Goal: Consume media (video, audio): Consume media (video, audio)

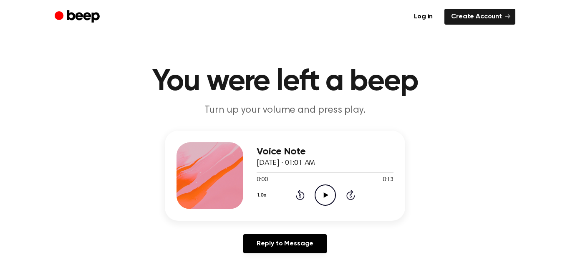
click at [323, 192] on icon "Play Audio" at bounding box center [325, 194] width 21 height 21
click at [333, 194] on icon "Play Audio" at bounding box center [325, 194] width 21 height 21
click at [316, 181] on div "0:13 0:13" at bounding box center [325, 180] width 137 height 9
click at [332, 199] on icon "Play Audio" at bounding box center [325, 194] width 21 height 21
click at [320, 197] on icon "Pause Audio" at bounding box center [325, 194] width 21 height 21
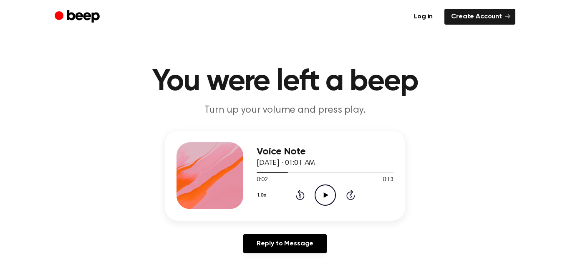
click at [298, 194] on icon "Rewind 5 seconds" at bounding box center [299, 194] width 9 height 11
click at [323, 196] on icon "Play Audio" at bounding box center [325, 194] width 21 height 21
click at [327, 189] on icon "Pause Audio" at bounding box center [325, 194] width 21 height 21
click at [302, 192] on icon at bounding box center [300, 195] width 9 height 10
click at [296, 191] on icon "Rewind 5 seconds" at bounding box center [299, 194] width 9 height 11
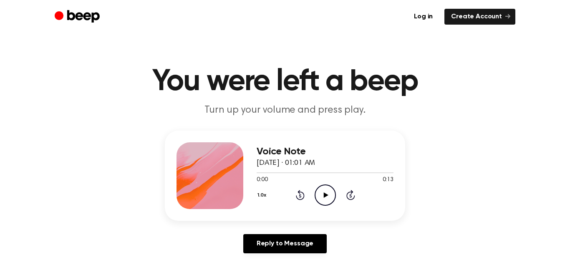
click at [298, 194] on icon "Rewind 5 seconds" at bounding box center [299, 194] width 9 height 11
click at [325, 198] on icon "Play Audio" at bounding box center [325, 194] width 21 height 21
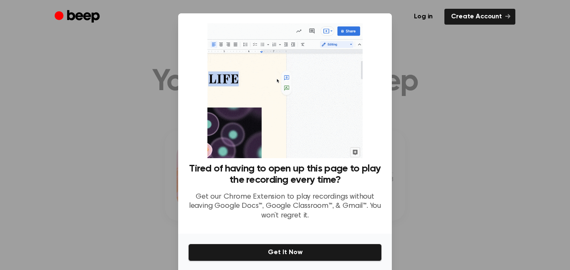
click at [409, 102] on div at bounding box center [285, 135] width 570 height 270
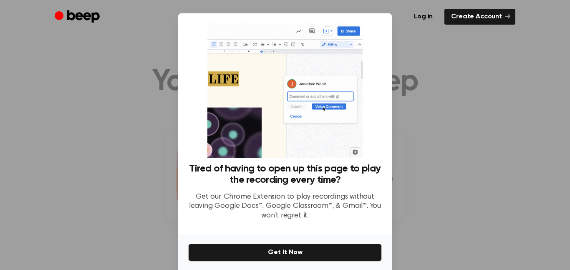
click at [144, 102] on div at bounding box center [285, 135] width 570 height 270
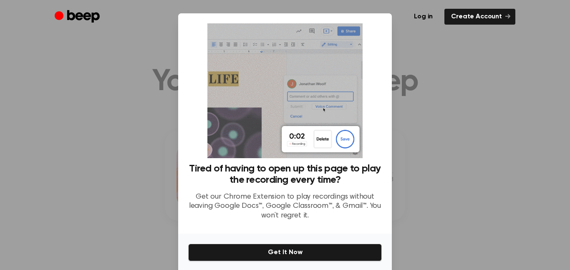
click at [144, 102] on div at bounding box center [285, 135] width 570 height 270
click at [333, 65] on img at bounding box center [284, 90] width 155 height 135
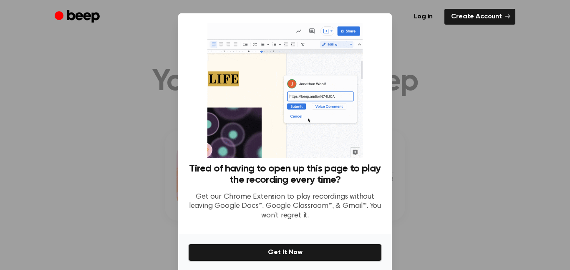
click at [526, 78] on div at bounding box center [285, 135] width 570 height 270
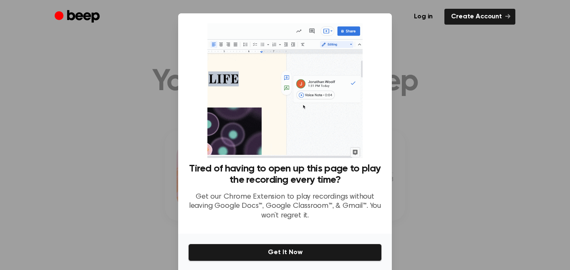
click at [526, 78] on div at bounding box center [285, 135] width 570 height 270
click at [420, 64] on div at bounding box center [285, 135] width 570 height 270
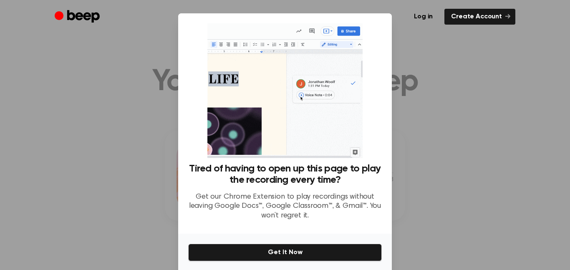
click at [420, 64] on div at bounding box center [285, 135] width 570 height 270
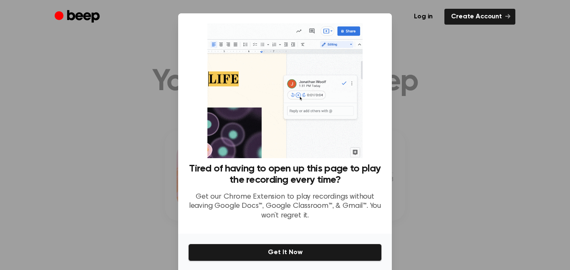
click at [420, 64] on div at bounding box center [285, 135] width 570 height 270
click at [497, 13] on link "Create Account" at bounding box center [479, 17] width 71 height 16
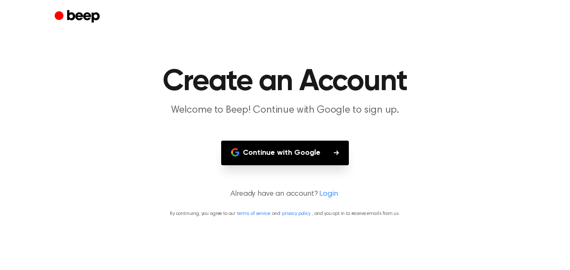
click at [64, 19] on icon "Beep" at bounding box center [78, 17] width 47 height 16
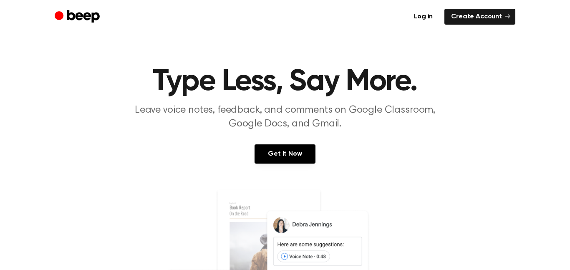
click at [75, 13] on icon "Beep" at bounding box center [78, 17] width 47 height 16
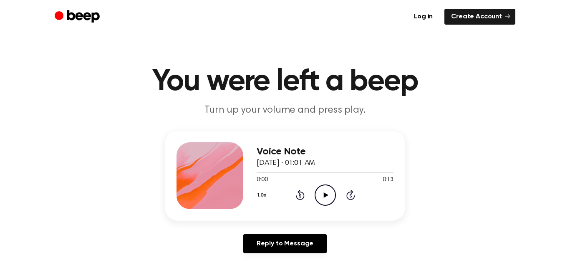
click at [327, 191] on icon "Play Audio" at bounding box center [325, 194] width 21 height 21
click at [325, 193] on icon at bounding box center [325, 194] width 4 height 5
click at [298, 194] on icon "Rewind 5 seconds" at bounding box center [299, 194] width 9 height 11
click at [328, 192] on icon "Play Audio" at bounding box center [325, 194] width 21 height 21
click at [343, 205] on div "Voice Note August 26, 2025 · 01:01 AM 0:05 0:13 Your browser does not support t…" at bounding box center [325, 175] width 137 height 67
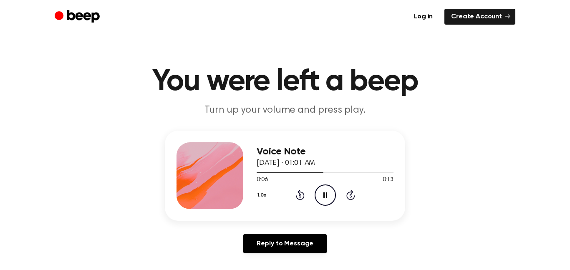
click at [325, 186] on icon "Pause Audio" at bounding box center [325, 194] width 21 height 21
click at [338, 199] on div "1.0x Rewind 5 seconds Play Audio Skip 5 seconds" at bounding box center [325, 194] width 137 height 21
click at [291, 192] on div "1.0x Rewind 5 seconds Play Audio Skip 5 seconds" at bounding box center [325, 194] width 137 height 21
click at [302, 197] on icon "Rewind 5 seconds" at bounding box center [299, 194] width 9 height 11
click at [295, 193] on icon "Rewind 5 seconds" at bounding box center [299, 194] width 9 height 11
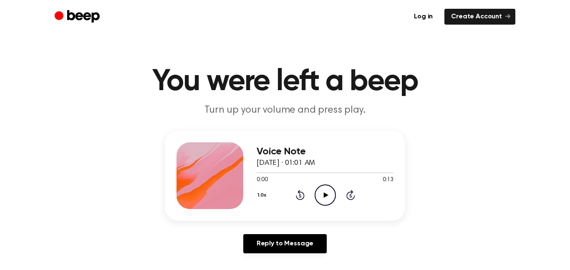
click at [325, 193] on icon "Play Audio" at bounding box center [325, 194] width 21 height 21
click at [325, 187] on icon "Pause Audio" at bounding box center [325, 194] width 21 height 21
click at [488, 57] on main "You were left a beep Turn up your volume and press play. Voice Note August 26, …" at bounding box center [285, 257] width 570 height 515
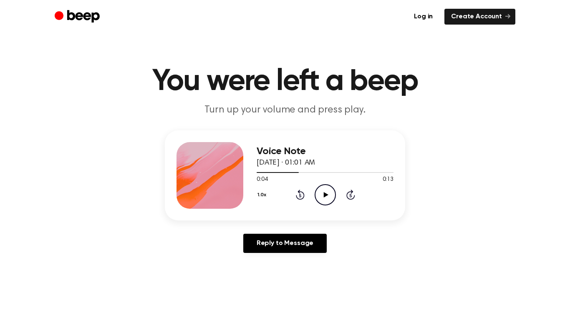
click at [300, 195] on icon "Rewind 5 seconds" at bounding box center [299, 194] width 9 height 11
click at [328, 199] on icon "Play Audio" at bounding box center [325, 194] width 21 height 21
click at [320, 184] on icon "Pause Audio" at bounding box center [325, 194] width 21 height 21
click at [328, 192] on icon "Play Audio" at bounding box center [325, 194] width 21 height 21
click at [298, 192] on icon at bounding box center [300, 195] width 9 height 10
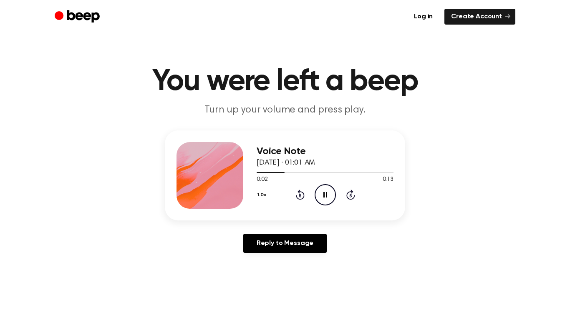
click at [298, 192] on icon at bounding box center [300, 195] width 9 height 10
click at [331, 196] on icon "Pause Audio" at bounding box center [325, 194] width 21 height 21
click at [330, 196] on icon "Play Audio" at bounding box center [325, 194] width 21 height 21
click at [289, 194] on div "1.0x Rewind 5 seconds Pause Audio Skip 5 seconds" at bounding box center [325, 194] width 137 height 21
click at [300, 192] on icon at bounding box center [300, 195] width 9 height 10
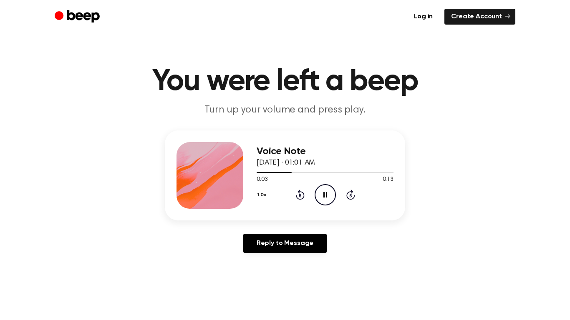
click at [300, 192] on icon at bounding box center [300, 195] width 9 height 10
click at [320, 200] on icon "Pause Audio" at bounding box center [325, 194] width 21 height 21
click at [297, 192] on icon "Rewind 5 seconds" at bounding box center [299, 194] width 9 height 11
click at [325, 203] on icon "Play Audio" at bounding box center [325, 194] width 21 height 21
click at [347, 189] on div "1.0x Rewind 5 seconds Pause Audio Skip 5 seconds" at bounding box center [325, 194] width 137 height 21
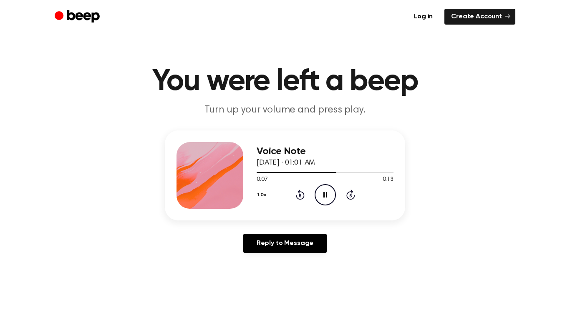
click at [328, 193] on icon "Pause Audio" at bounding box center [325, 194] width 21 height 21
click at [328, 193] on icon "Play Audio" at bounding box center [325, 194] width 21 height 21
click at [328, 193] on icon "Pause Audio" at bounding box center [325, 194] width 21 height 21
click at [300, 196] on icon at bounding box center [300, 195] width 2 height 3
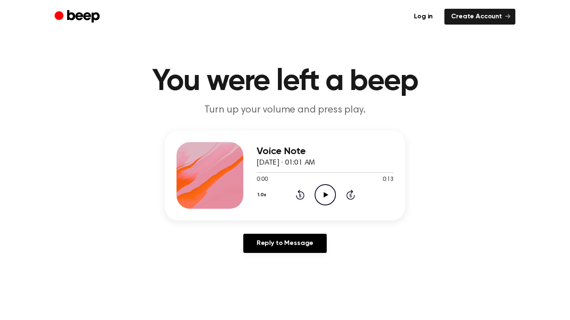
click at [336, 203] on icon "Play Audio" at bounding box center [325, 194] width 21 height 21
click at [324, 196] on icon "Pause Audio" at bounding box center [325, 194] width 21 height 21
click at [324, 196] on icon at bounding box center [325, 194] width 5 height 5
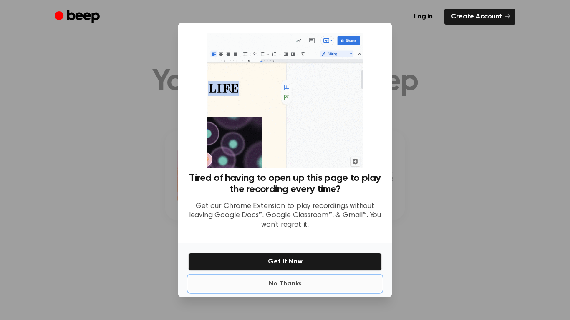
click at [279, 270] on button "No Thanks" at bounding box center [285, 284] width 194 height 17
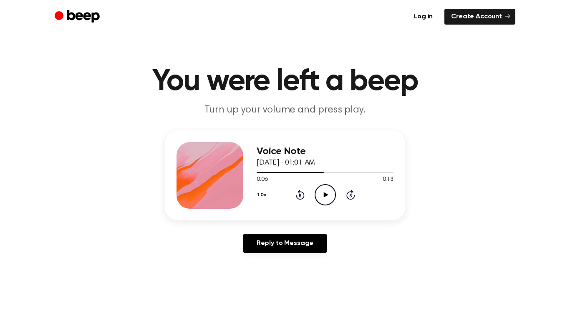
click at [330, 191] on icon "Play Audio" at bounding box center [325, 194] width 21 height 21
click at [330, 190] on icon "Pause Audio" at bounding box center [325, 194] width 21 height 21
click at [302, 197] on icon "Rewind 5 seconds" at bounding box center [299, 194] width 9 height 11
click at [321, 191] on icon "Play Audio" at bounding box center [325, 194] width 21 height 21
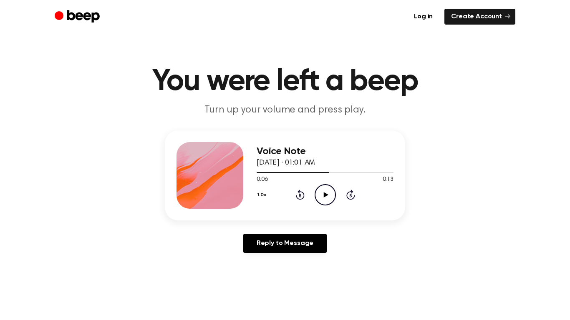
click at [296, 195] on icon "Rewind 5 seconds" at bounding box center [299, 194] width 9 height 11
click at [328, 194] on icon "Play Audio" at bounding box center [325, 194] width 21 height 21
click at [328, 194] on icon "Pause Audio" at bounding box center [325, 194] width 21 height 21
click at [328, 194] on icon "Play Audio" at bounding box center [325, 194] width 21 height 21
click at [328, 194] on icon "Pause Audio" at bounding box center [325, 194] width 21 height 21
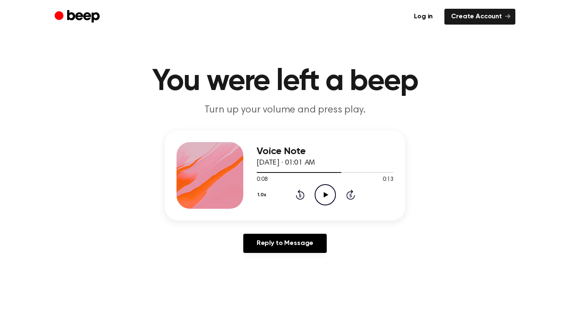
click at [328, 194] on icon "Play Audio" at bounding box center [325, 194] width 21 height 21
click at [331, 198] on icon "Pause Audio" at bounding box center [325, 194] width 21 height 21
click at [297, 196] on icon at bounding box center [300, 195] width 9 height 10
click at [319, 200] on icon "Play Audio" at bounding box center [325, 194] width 21 height 21
click at [328, 187] on icon "Play Audio" at bounding box center [325, 194] width 21 height 21
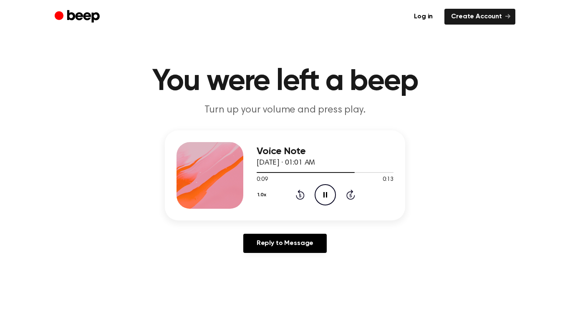
click at [328, 187] on icon "Pause Audio" at bounding box center [325, 194] width 21 height 21
click at [301, 192] on icon at bounding box center [300, 195] width 9 height 10
click at [329, 192] on icon "Play Audio" at bounding box center [325, 194] width 21 height 21
click at [304, 184] on div "1.0x Rewind 5 seconds Play Audio Skip 5 seconds" at bounding box center [325, 194] width 137 height 21
click at [303, 202] on div "1.0x Rewind 5 seconds Play Audio Skip 5 seconds" at bounding box center [325, 194] width 137 height 21
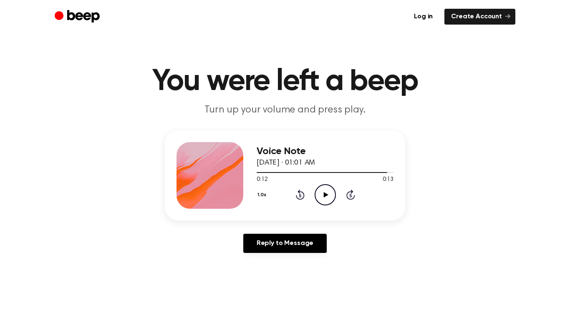
click at [301, 192] on icon at bounding box center [300, 195] width 9 height 10
click at [328, 193] on icon "Play Audio" at bounding box center [325, 194] width 21 height 21
click at [319, 198] on icon "Play Audio" at bounding box center [325, 194] width 21 height 21
click at [318, 190] on icon "Pause Audio" at bounding box center [325, 194] width 21 height 21
click at [318, 190] on icon "Play Audio" at bounding box center [325, 194] width 21 height 21
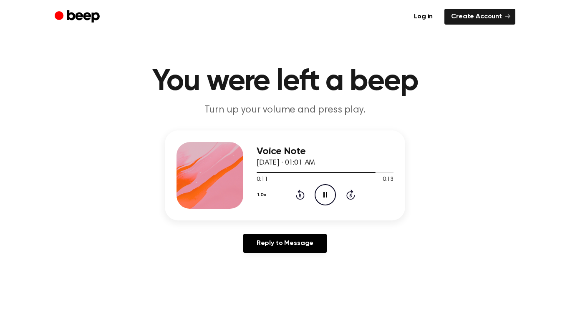
click at [327, 192] on icon at bounding box center [325, 194] width 4 height 5
click at [381, 203] on div "1.0x Rewind 5 seconds Play Audio Skip 5 seconds" at bounding box center [325, 194] width 137 height 21
click at [325, 189] on icon "Play Audio" at bounding box center [325, 194] width 21 height 21
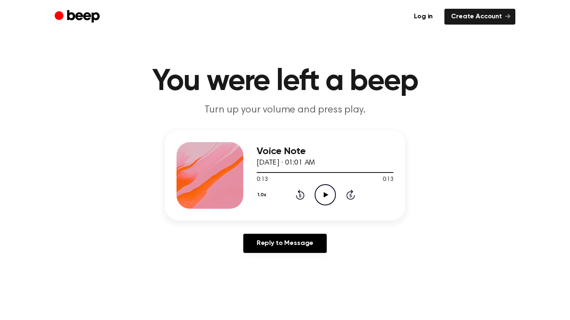
click at [325, 189] on icon "Play Audio" at bounding box center [325, 194] width 21 height 21
click at [292, 196] on div "1.0x Rewind 5 seconds Pause Audio Skip 5 seconds" at bounding box center [325, 194] width 137 height 21
click at [300, 190] on icon "Rewind 5 seconds" at bounding box center [299, 194] width 9 height 11
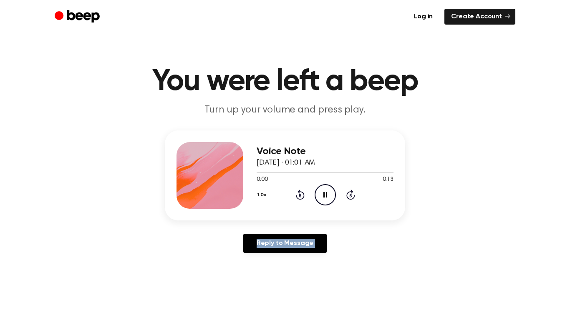
click at [300, 190] on icon "Rewind 5 seconds" at bounding box center [299, 194] width 9 height 11
click at [298, 195] on icon "Rewind 5 seconds" at bounding box center [299, 194] width 9 height 11
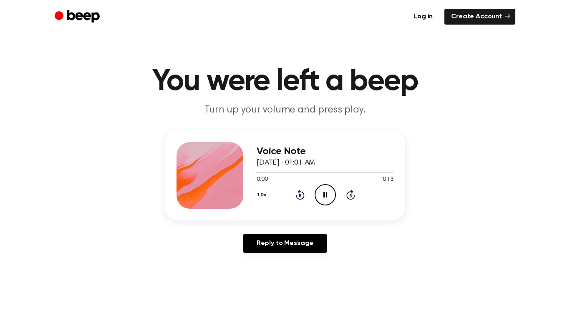
click at [298, 195] on icon "Rewind 5 seconds" at bounding box center [299, 194] width 9 height 11
click at [298, 197] on icon "Rewind 5 seconds" at bounding box center [299, 194] width 9 height 11
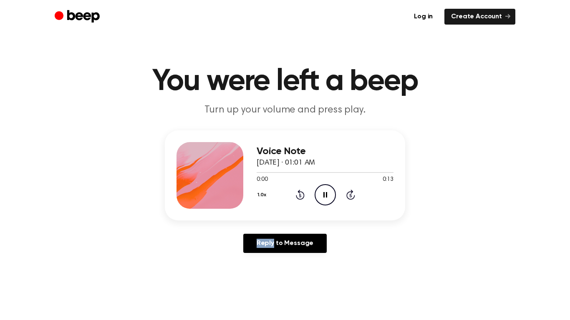
click at [298, 197] on icon "Rewind 5 seconds" at bounding box center [299, 194] width 9 height 11
click at [300, 195] on icon "Rewind 5 seconds" at bounding box center [299, 194] width 9 height 11
click at [298, 195] on icon "Rewind 5 seconds" at bounding box center [299, 194] width 9 height 11
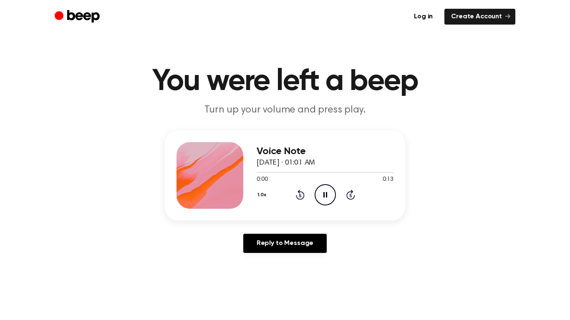
click at [298, 195] on icon "Rewind 5 seconds" at bounding box center [299, 194] width 9 height 11
click at [309, 198] on div "1.0x Rewind 5 seconds Pause Audio Skip 5 seconds" at bounding box center [325, 194] width 137 height 21
click at [308, 198] on div "1.0x Rewind 5 seconds Pause Audio Skip 5 seconds" at bounding box center [325, 194] width 137 height 21
click at [300, 194] on icon at bounding box center [300, 195] width 9 height 10
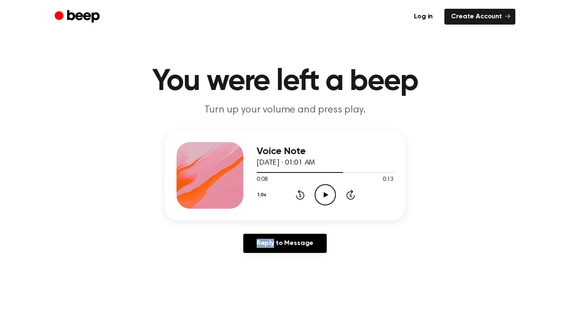
click at [300, 194] on icon at bounding box center [300, 195] width 9 height 10
click at [298, 193] on icon "Rewind 5 seconds" at bounding box center [299, 194] width 9 height 11
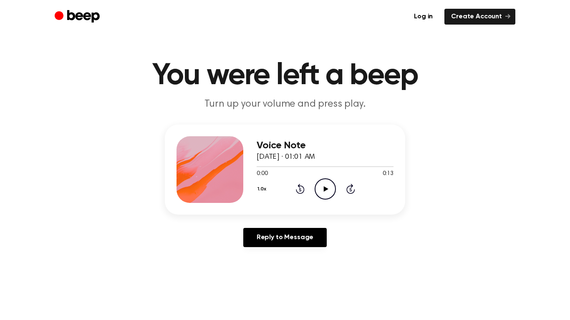
scroll to position [8, 0]
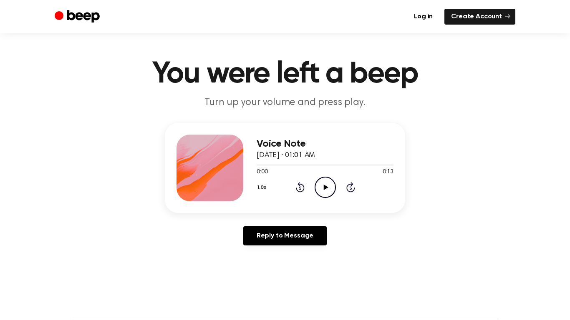
click at [327, 192] on icon "Play Audio" at bounding box center [325, 187] width 21 height 21
click at [331, 188] on icon "Pause Audio" at bounding box center [325, 187] width 21 height 21
click at [330, 193] on icon "Play Audio" at bounding box center [325, 187] width 21 height 21
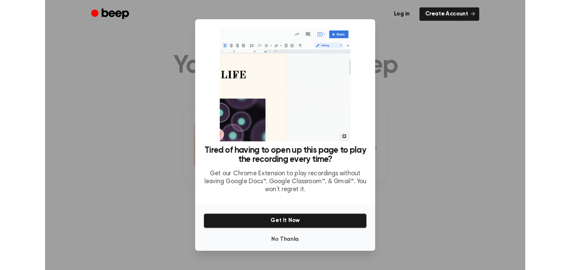
scroll to position [0, 0]
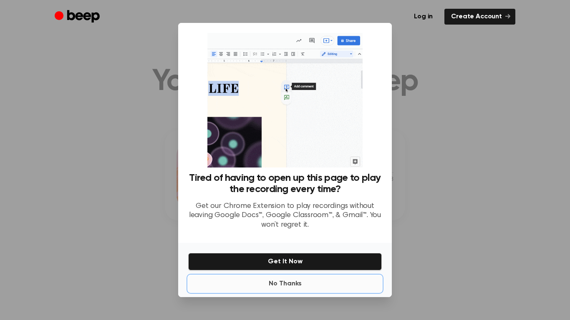
click at [281, 290] on button "No Thanks" at bounding box center [285, 284] width 194 height 17
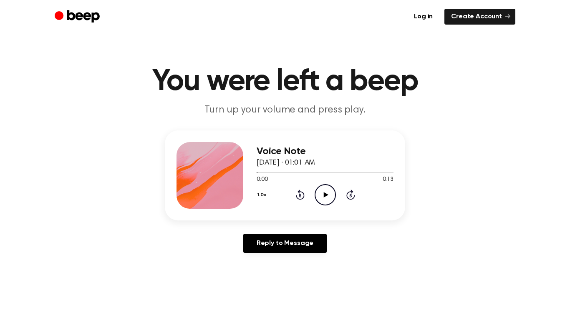
click at [323, 198] on icon "Play Audio" at bounding box center [325, 194] width 21 height 21
click at [332, 205] on icon "Pause Audio" at bounding box center [325, 194] width 21 height 21
click at [324, 194] on icon at bounding box center [325, 194] width 5 height 5
click at [324, 194] on icon at bounding box center [325, 194] width 4 height 5
click at [324, 194] on icon at bounding box center [325, 194] width 5 height 5
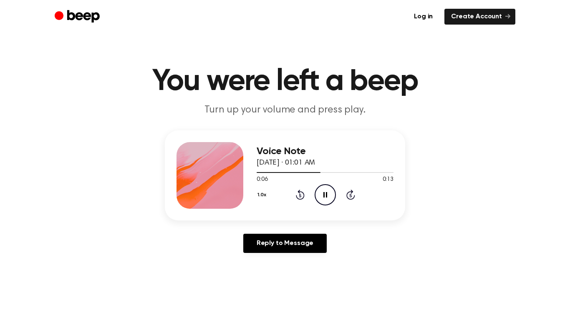
click at [324, 194] on icon at bounding box center [325, 194] width 4 height 5
click at [333, 200] on circle at bounding box center [325, 195] width 20 height 20
click at [319, 195] on icon "Pause Audio" at bounding box center [325, 194] width 21 height 21
click at [319, 195] on icon "Play Audio" at bounding box center [325, 194] width 21 height 21
click at [319, 195] on icon "Pause Audio" at bounding box center [325, 194] width 21 height 21
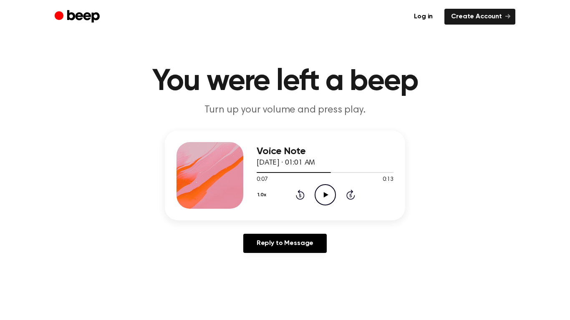
click at [319, 195] on icon "Play Audio" at bounding box center [325, 194] width 21 height 21
click at [319, 195] on icon "Pause Audio" at bounding box center [325, 194] width 21 height 21
click at [319, 195] on icon "Play Audio" at bounding box center [325, 194] width 21 height 21
click at [319, 195] on icon "Pause Audio" at bounding box center [325, 194] width 21 height 21
click at [319, 195] on icon "Play Audio" at bounding box center [325, 194] width 21 height 21
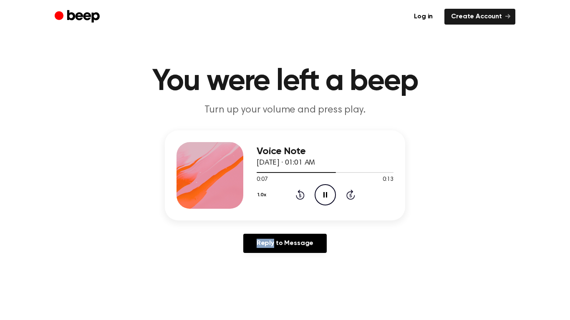
click at [319, 195] on icon "Pause Audio" at bounding box center [325, 194] width 21 height 21
click at [319, 195] on icon "Play Audio" at bounding box center [325, 194] width 21 height 21
click at [319, 195] on icon "Pause Audio" at bounding box center [325, 194] width 21 height 21
click at [319, 195] on icon "Play Audio" at bounding box center [325, 194] width 21 height 21
click at [319, 195] on icon "Pause Audio" at bounding box center [325, 194] width 21 height 21
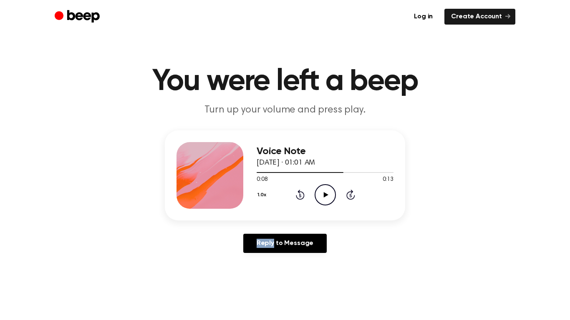
click at [319, 195] on icon "Play Audio" at bounding box center [325, 194] width 21 height 21
click at [319, 195] on icon "Pause Audio" at bounding box center [325, 194] width 21 height 21
click at [319, 195] on icon "Play Audio" at bounding box center [325, 194] width 21 height 21
click at [319, 195] on icon "Pause Audio" at bounding box center [325, 194] width 21 height 21
click at [319, 195] on icon "Play Audio" at bounding box center [325, 194] width 21 height 21
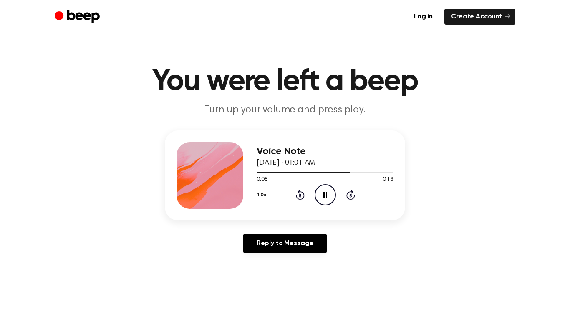
click at [319, 195] on icon "Pause Audio" at bounding box center [325, 194] width 21 height 21
click at [319, 195] on icon "Play Audio" at bounding box center [325, 194] width 21 height 21
click at [319, 195] on icon "Pause Audio" at bounding box center [325, 194] width 21 height 21
click at [319, 195] on icon "Play Audio" at bounding box center [325, 194] width 21 height 21
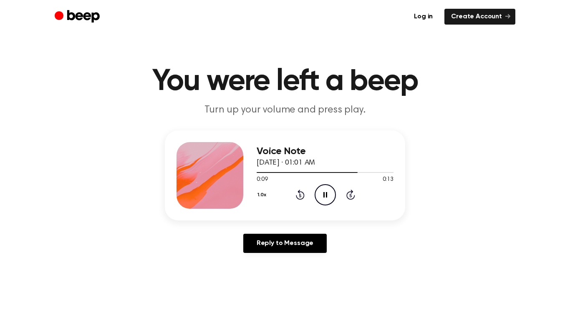
click at [319, 195] on icon "Pause Audio" at bounding box center [325, 194] width 21 height 21
click at [319, 195] on icon "Play Audio" at bounding box center [325, 194] width 21 height 21
click at [319, 195] on icon "Pause Audio" at bounding box center [325, 194] width 21 height 21
click at [319, 195] on icon "Play Audio" at bounding box center [325, 194] width 21 height 21
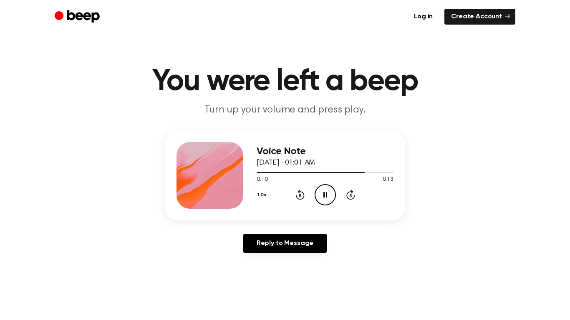
click at [319, 195] on icon "Pause Audio" at bounding box center [325, 194] width 21 height 21
click at [319, 195] on icon "Play Audio" at bounding box center [325, 194] width 21 height 21
click at [319, 195] on icon "Pause Audio" at bounding box center [325, 194] width 21 height 21
click at [319, 195] on icon "Play Audio" at bounding box center [325, 194] width 21 height 21
click at [319, 195] on icon "Pause Audio" at bounding box center [325, 194] width 21 height 21
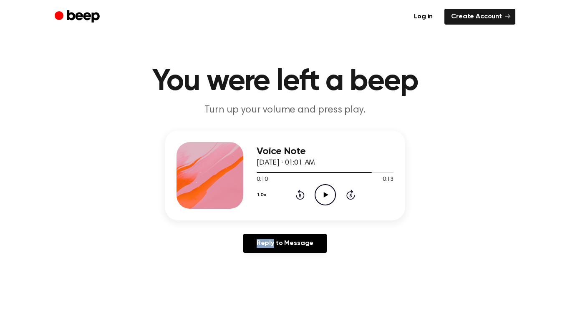
click at [319, 195] on icon "Play Audio" at bounding box center [325, 194] width 21 height 21
click at [319, 195] on icon "Pause Audio" at bounding box center [325, 194] width 21 height 21
click at [319, 195] on icon "Play Audio" at bounding box center [325, 194] width 21 height 21
click at [319, 195] on icon "Pause Audio" at bounding box center [325, 194] width 21 height 21
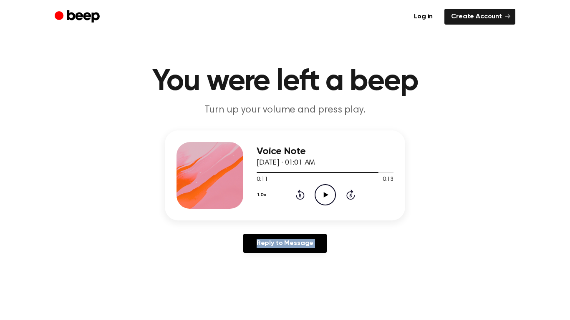
click at [319, 195] on icon "Play Audio" at bounding box center [325, 194] width 21 height 21
click at [319, 195] on icon "Pause Audio" at bounding box center [325, 194] width 21 height 21
click at [319, 195] on icon "Play Audio" at bounding box center [325, 194] width 21 height 21
click at [319, 195] on icon "Pause Audio" at bounding box center [325, 194] width 21 height 21
click at [319, 195] on icon "Play Audio" at bounding box center [325, 194] width 21 height 21
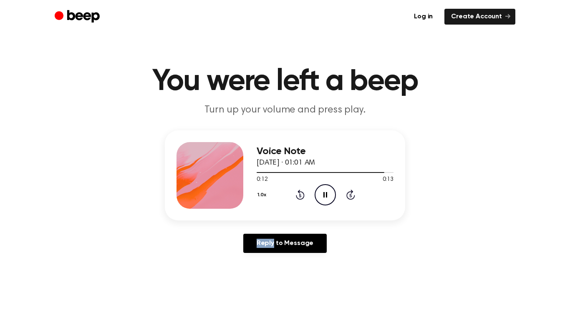
click at [319, 195] on icon "Pause Audio" at bounding box center [325, 194] width 21 height 21
click at [319, 195] on icon "Play Audio" at bounding box center [325, 194] width 21 height 21
click at [319, 195] on icon "Pause Audio" at bounding box center [325, 194] width 21 height 21
click at [319, 195] on icon "Play Audio" at bounding box center [325, 194] width 21 height 21
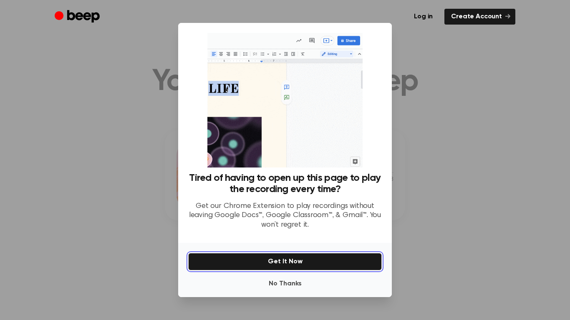
click at [319, 253] on button "Get It Now" at bounding box center [285, 262] width 194 height 18
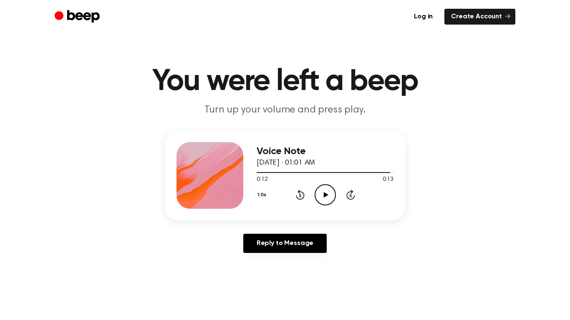
click at [323, 192] on icon at bounding box center [325, 194] width 5 height 5
click at [326, 199] on icon "Play Audio" at bounding box center [325, 194] width 21 height 21
click at [326, 194] on icon at bounding box center [325, 194] width 4 height 5
click at [326, 194] on icon at bounding box center [325, 194] width 5 height 5
click at [326, 194] on icon at bounding box center [325, 194] width 4 height 5
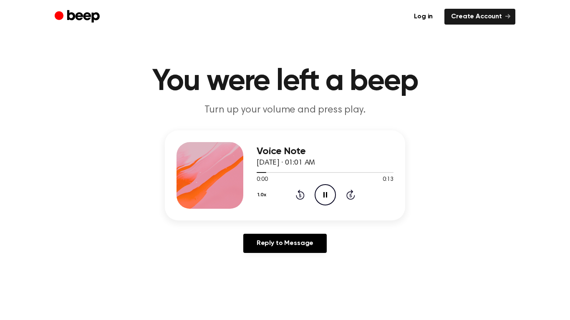
click at [326, 194] on icon at bounding box center [325, 194] width 4 height 5
click at [326, 194] on icon at bounding box center [325, 194] width 5 height 5
click at [326, 194] on icon at bounding box center [325, 194] width 4 height 5
click at [326, 194] on icon at bounding box center [325, 194] width 5 height 5
click at [326, 194] on icon at bounding box center [325, 194] width 4 height 5
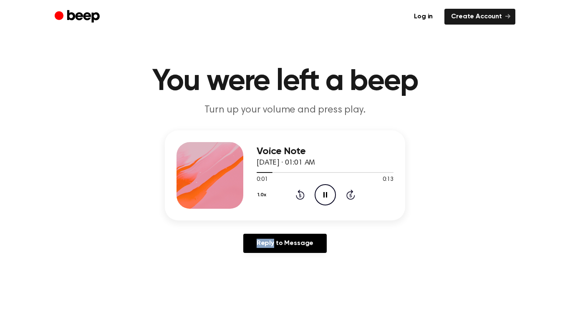
click at [326, 194] on icon at bounding box center [325, 194] width 4 height 5
click at [326, 194] on icon at bounding box center [325, 194] width 5 height 5
click at [326, 194] on icon at bounding box center [325, 194] width 4 height 5
click at [326, 194] on icon at bounding box center [325, 194] width 5 height 5
click at [326, 194] on icon at bounding box center [325, 194] width 4 height 5
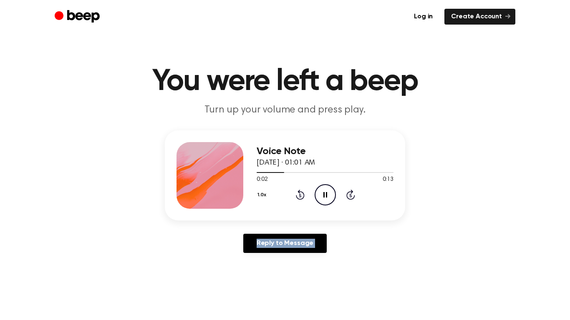
click at [326, 194] on icon at bounding box center [325, 194] width 4 height 5
click at [326, 194] on icon at bounding box center [325, 194] width 5 height 5
click at [326, 194] on icon at bounding box center [325, 194] width 4 height 5
click at [326, 194] on icon at bounding box center [325, 194] width 5 height 5
click at [326, 194] on icon at bounding box center [325, 194] width 4 height 5
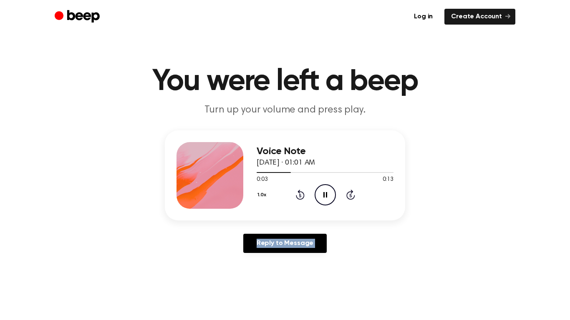
click at [326, 194] on icon at bounding box center [325, 194] width 4 height 5
click at [326, 194] on icon at bounding box center [325, 194] width 5 height 5
click at [326, 194] on icon at bounding box center [325, 194] width 4 height 5
click at [326, 194] on icon at bounding box center [325, 194] width 5 height 5
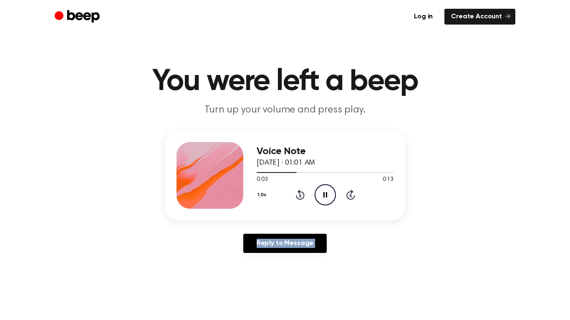
click at [326, 194] on icon at bounding box center [325, 194] width 4 height 5
click at [326, 194] on icon at bounding box center [325, 194] width 5 height 5
click at [326, 194] on icon at bounding box center [325, 194] width 4 height 5
click at [326, 194] on icon at bounding box center [325, 194] width 5 height 5
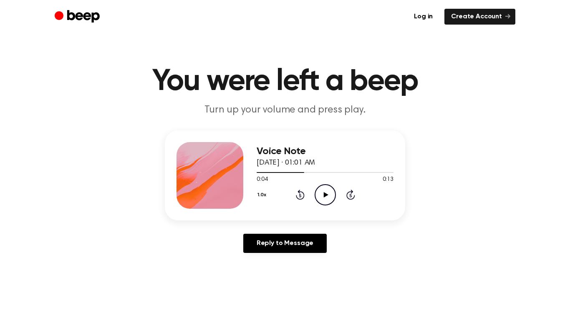
click at [326, 194] on icon at bounding box center [325, 194] width 5 height 5
click at [326, 194] on icon at bounding box center [325, 194] width 4 height 5
click at [326, 194] on icon at bounding box center [325, 194] width 5 height 5
click at [326, 194] on icon at bounding box center [325, 194] width 4 height 5
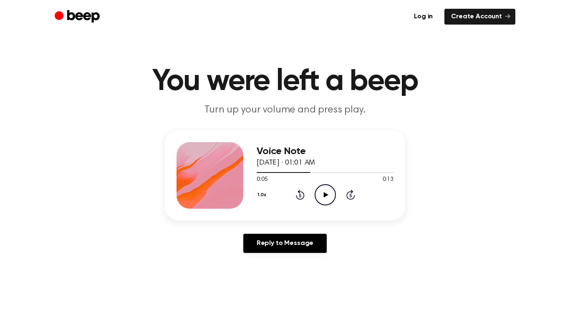
click at [326, 194] on icon at bounding box center [325, 194] width 5 height 5
click at [326, 194] on icon at bounding box center [325, 194] width 4 height 5
click at [326, 194] on icon at bounding box center [325, 194] width 5 height 5
click at [326, 194] on icon at bounding box center [325, 194] width 4 height 5
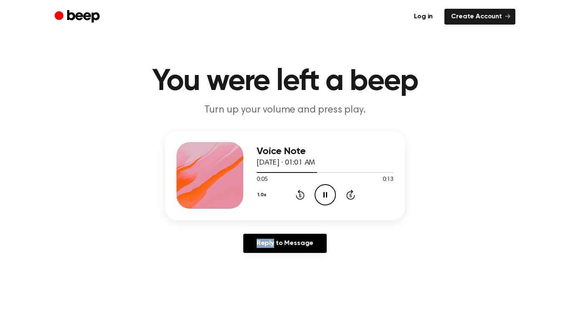
click at [326, 194] on icon at bounding box center [325, 194] width 4 height 5
click at [326, 194] on icon at bounding box center [325, 194] width 5 height 5
click at [326, 194] on icon at bounding box center [325, 194] width 4 height 5
click at [326, 194] on icon at bounding box center [325, 194] width 5 height 5
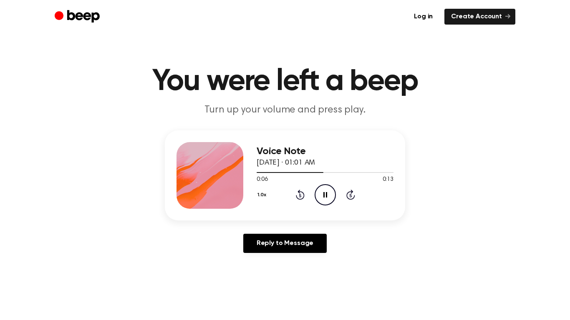
click at [326, 194] on icon at bounding box center [325, 194] width 4 height 5
click at [326, 194] on icon at bounding box center [325, 194] width 5 height 5
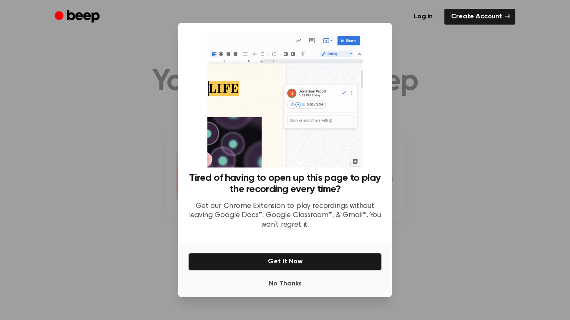
click at [326, 194] on h3 "Tired of having to open up this page to play the recording every time?" at bounding box center [285, 184] width 194 height 23
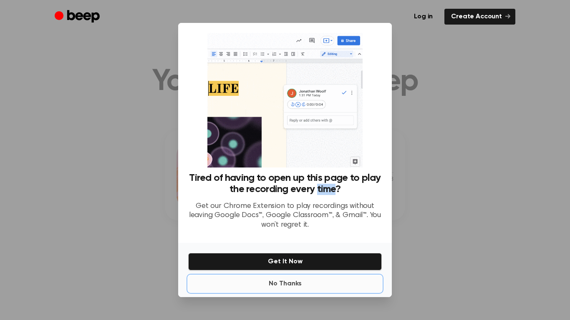
click at [280, 289] on button "No Thanks" at bounding box center [285, 284] width 194 height 17
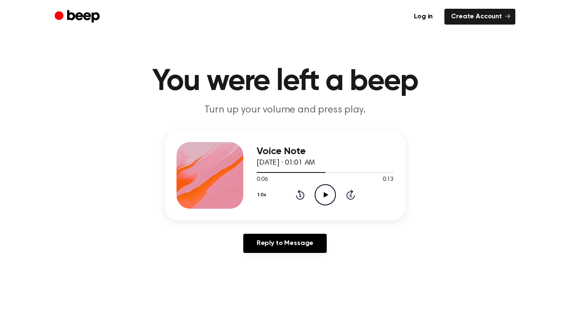
click at [321, 193] on icon "Play Audio" at bounding box center [325, 194] width 21 height 21
click at [331, 198] on icon "Pause Audio" at bounding box center [325, 194] width 21 height 21
click at [331, 198] on icon "Play Audio" at bounding box center [325, 194] width 21 height 21
click at [331, 198] on icon "Pause Audio" at bounding box center [325, 194] width 21 height 21
click at [331, 197] on icon "Play Audio" at bounding box center [325, 194] width 21 height 21
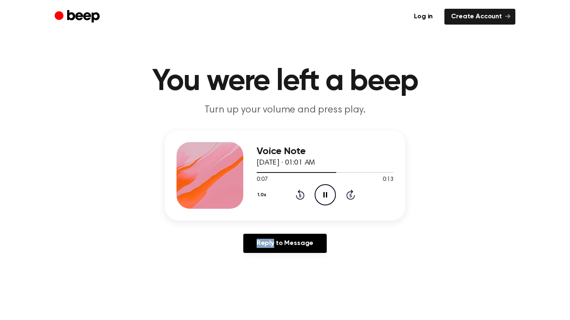
click at [331, 197] on icon "Pause Audio" at bounding box center [325, 194] width 21 height 21
click at [331, 197] on icon "Play Audio" at bounding box center [325, 194] width 21 height 21
click at [331, 197] on icon "Pause Audio" at bounding box center [325, 194] width 21 height 21
click at [331, 197] on icon "Play Audio" at bounding box center [325, 194] width 21 height 21
click at [331, 197] on icon "Pause Audio" at bounding box center [325, 194] width 21 height 21
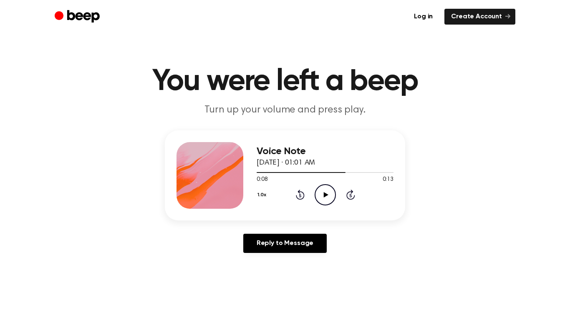
click at [331, 197] on icon "Play Audio" at bounding box center [325, 194] width 21 height 21
click at [331, 197] on icon "Pause Audio" at bounding box center [325, 194] width 21 height 21
click at [331, 197] on icon "Play Audio" at bounding box center [325, 194] width 21 height 21
click at [331, 197] on icon "Pause Audio" at bounding box center [325, 194] width 21 height 21
click at [331, 197] on icon "Play Audio" at bounding box center [325, 194] width 21 height 21
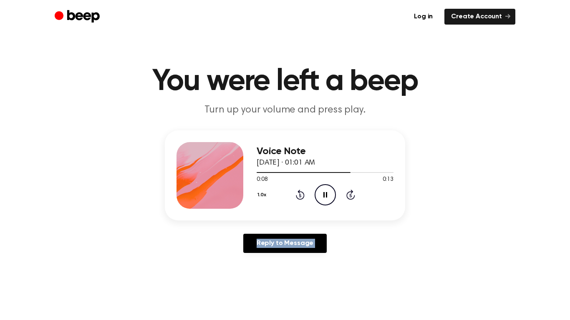
click at [331, 197] on icon "Pause Audio" at bounding box center [325, 194] width 21 height 21
click at [331, 197] on icon "Play Audio" at bounding box center [325, 194] width 21 height 21
click at [331, 197] on icon "Pause Audio" at bounding box center [325, 194] width 21 height 21
click at [331, 197] on icon "Play Audio" at bounding box center [325, 194] width 21 height 21
click at [331, 197] on icon "Pause Audio" at bounding box center [325, 194] width 21 height 21
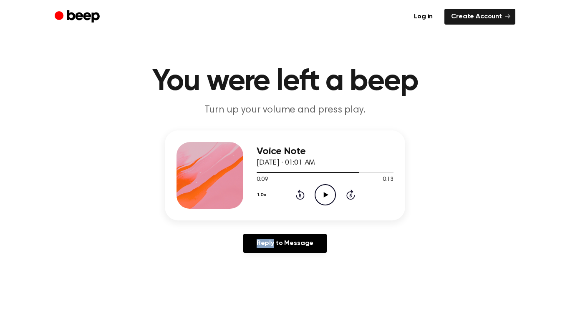
click at [331, 197] on icon "Play Audio" at bounding box center [325, 194] width 21 height 21
click at [331, 197] on icon "Pause Audio" at bounding box center [325, 194] width 21 height 21
click at [331, 197] on icon "Play Audio" at bounding box center [325, 194] width 21 height 21
click at [331, 197] on icon "Pause Audio" at bounding box center [325, 194] width 21 height 21
click at [331, 197] on icon "Play Audio" at bounding box center [325, 194] width 21 height 21
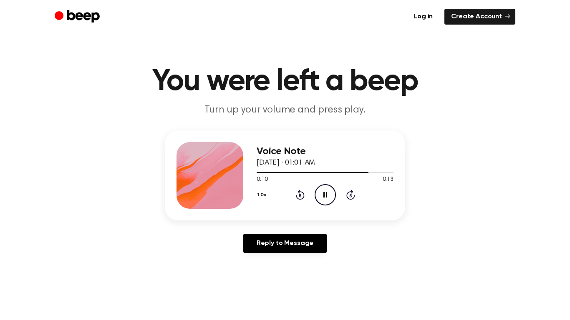
click at [331, 197] on icon "Pause Audio" at bounding box center [325, 194] width 21 height 21
click at [331, 197] on icon "Play Audio" at bounding box center [325, 194] width 21 height 21
click at [331, 197] on icon "Pause Audio" at bounding box center [325, 194] width 21 height 21
click at [331, 197] on icon "Play Audio" at bounding box center [325, 194] width 21 height 21
click at [331, 197] on icon "Pause Audio" at bounding box center [325, 194] width 21 height 21
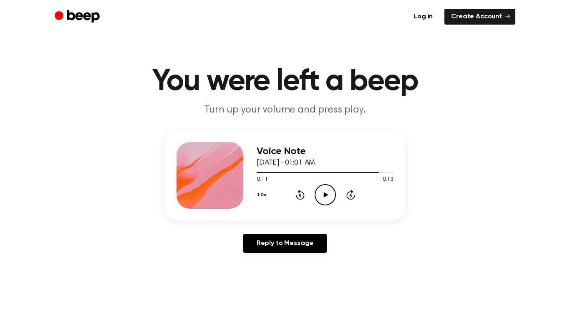
click at [331, 194] on icon "Play Audio" at bounding box center [325, 194] width 21 height 21
click at [331, 194] on icon "Pause Audio" at bounding box center [325, 194] width 21 height 21
click at [331, 194] on icon "Play Audio" at bounding box center [325, 194] width 21 height 21
click at [331, 194] on icon "Pause Audio" at bounding box center [325, 194] width 21 height 21
click at [331, 194] on icon "Play Audio" at bounding box center [325, 194] width 21 height 21
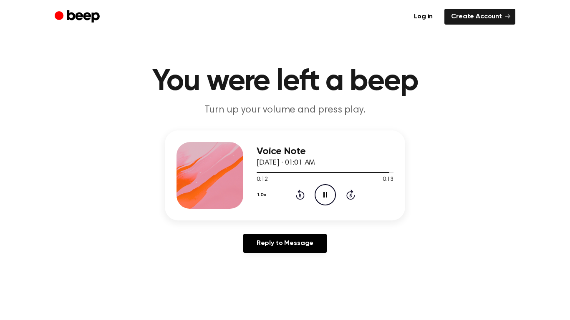
click at [341, 205] on div "1.0x Rewind 5 seconds Pause Audio Skip 5 seconds" at bounding box center [325, 194] width 137 height 21
click at [341, 205] on div "1.0x Rewind 5 seconds Play Audio Skip 5 seconds" at bounding box center [325, 194] width 137 height 21
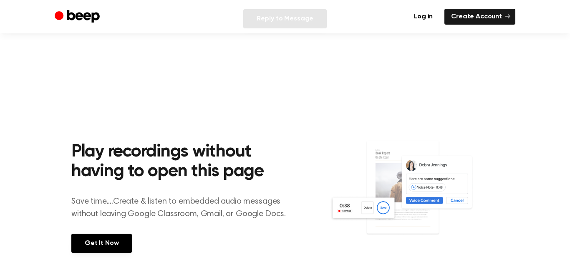
scroll to position [226, 0]
